Goal: Find specific page/section: Find specific page/section

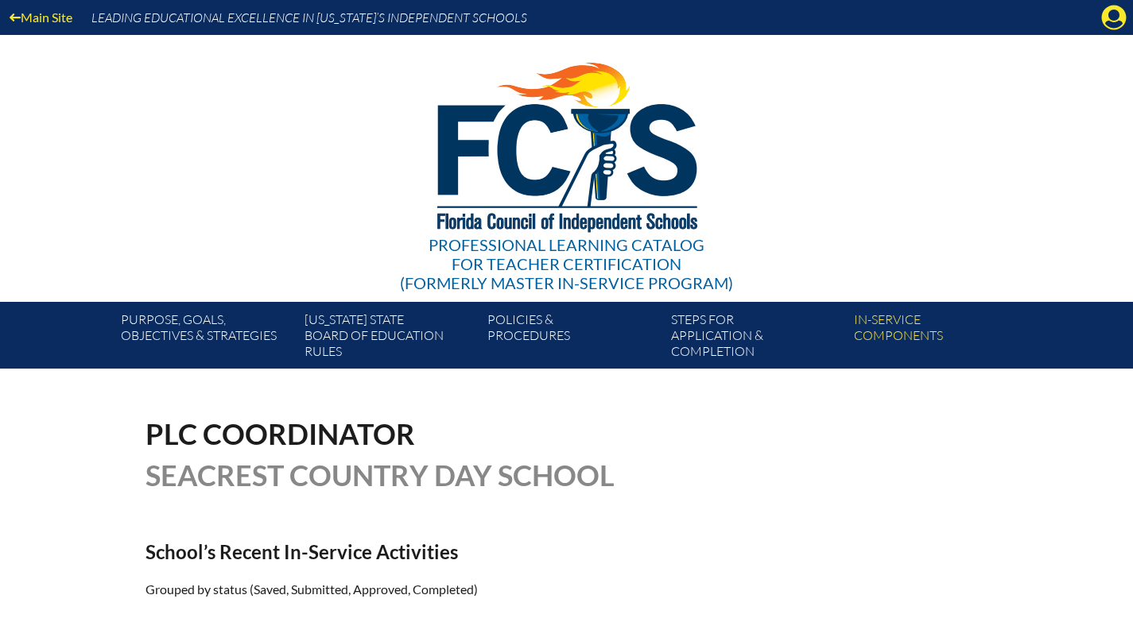
click at [1117, 16] on icon "Manage account" at bounding box center [1113, 17] width 25 height 25
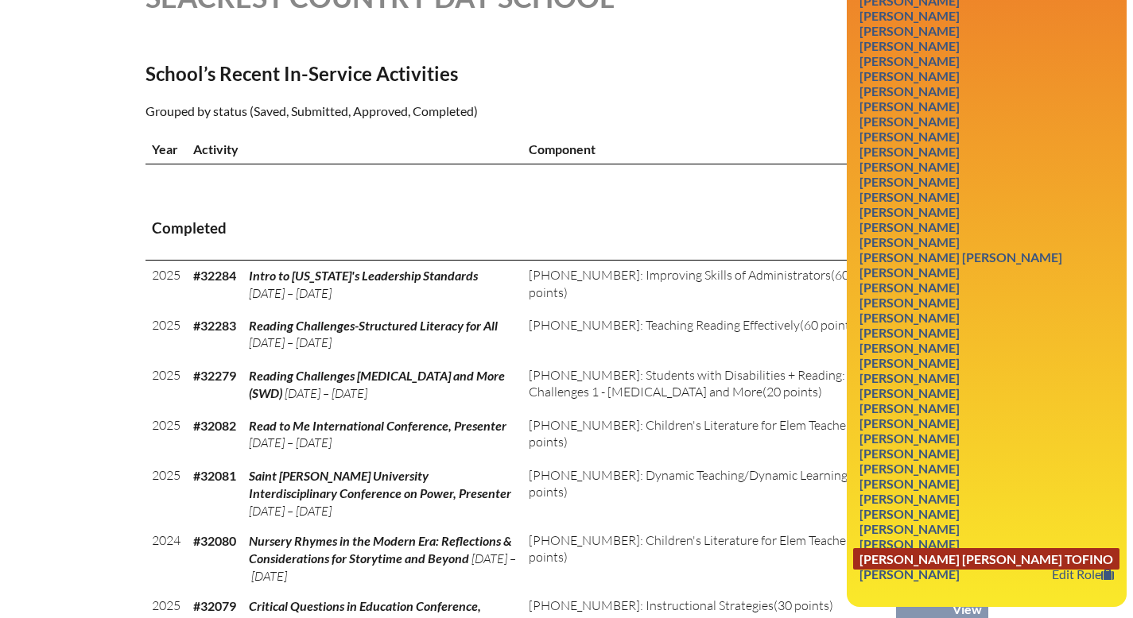
scroll to position [479, 0]
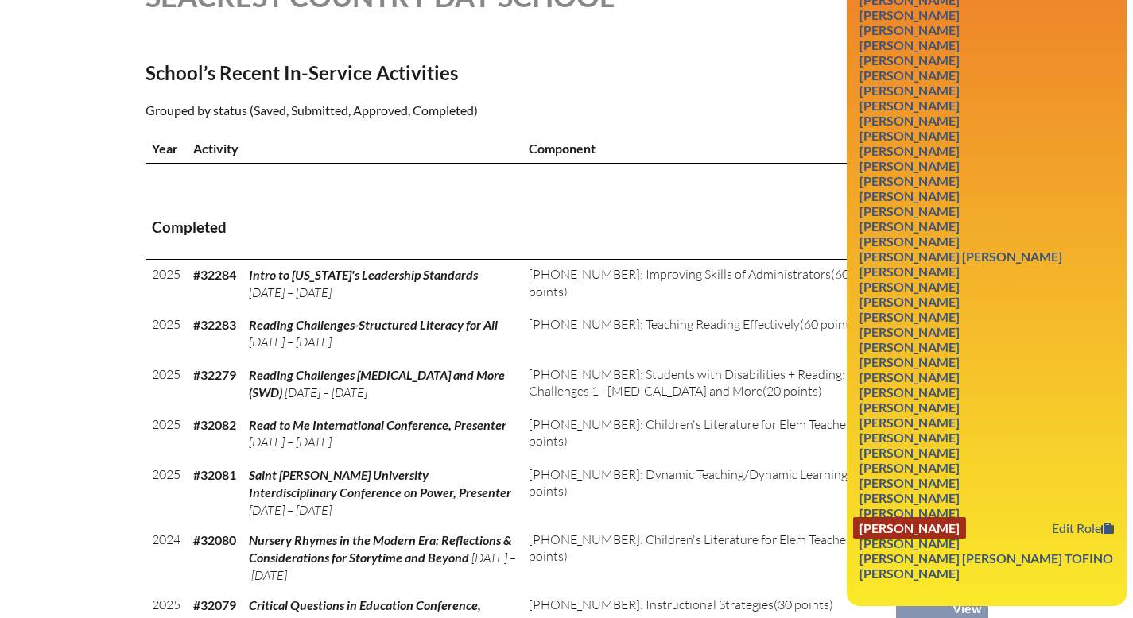
click at [966, 539] on link "[PERSON_NAME]" at bounding box center [909, 527] width 113 height 21
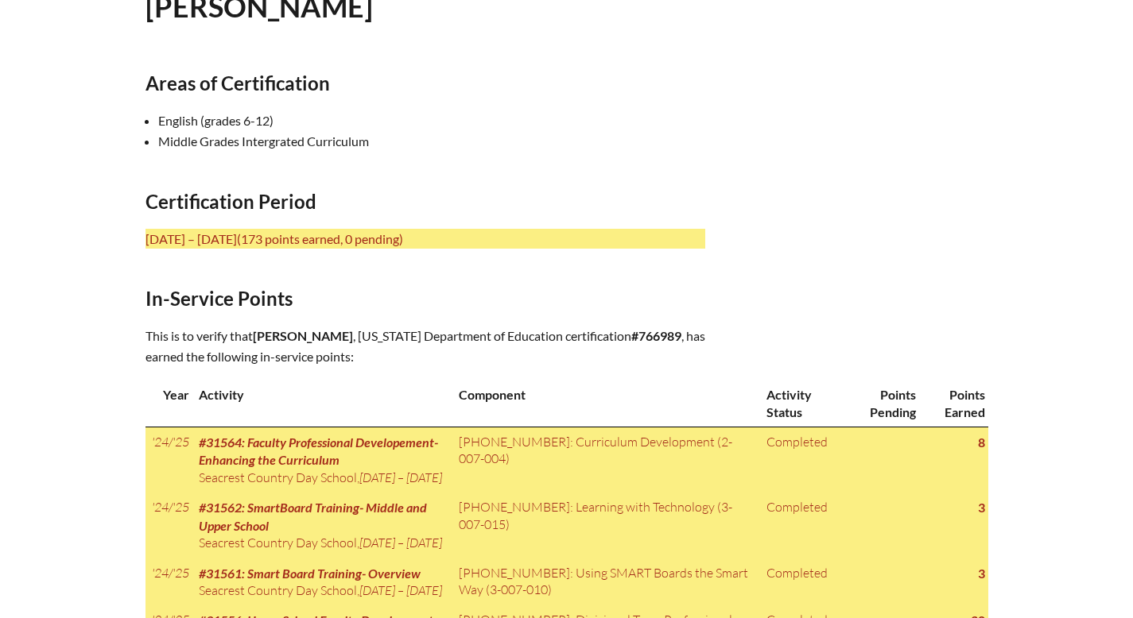
scroll to position [506, 0]
